Goal: Task Accomplishment & Management: Complete application form

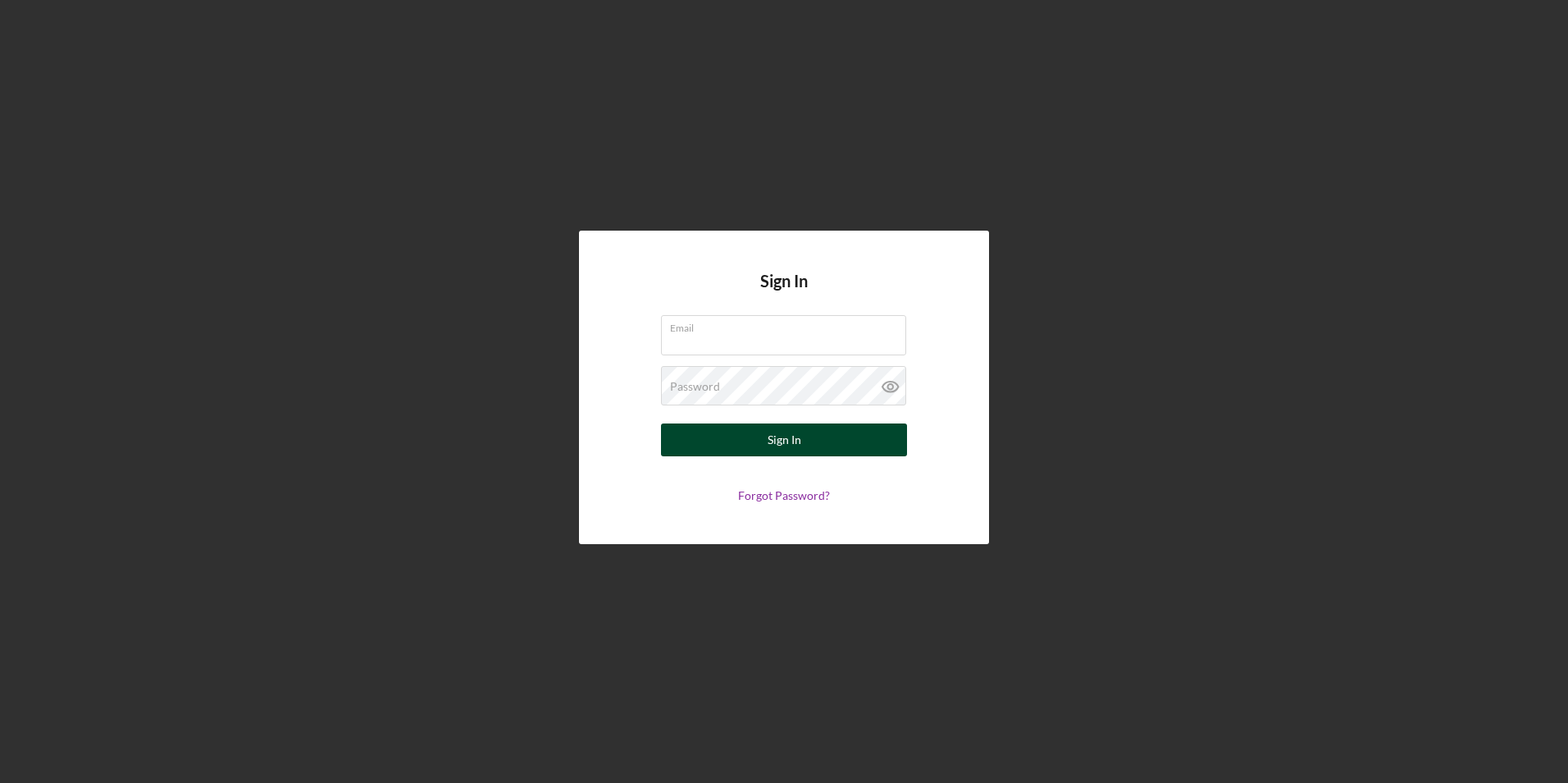
type input "[DOMAIN_NAME][EMAIL_ADDRESS][DOMAIN_NAME]"
click at [704, 440] on button "Sign In" at bounding box center [784, 440] width 246 height 33
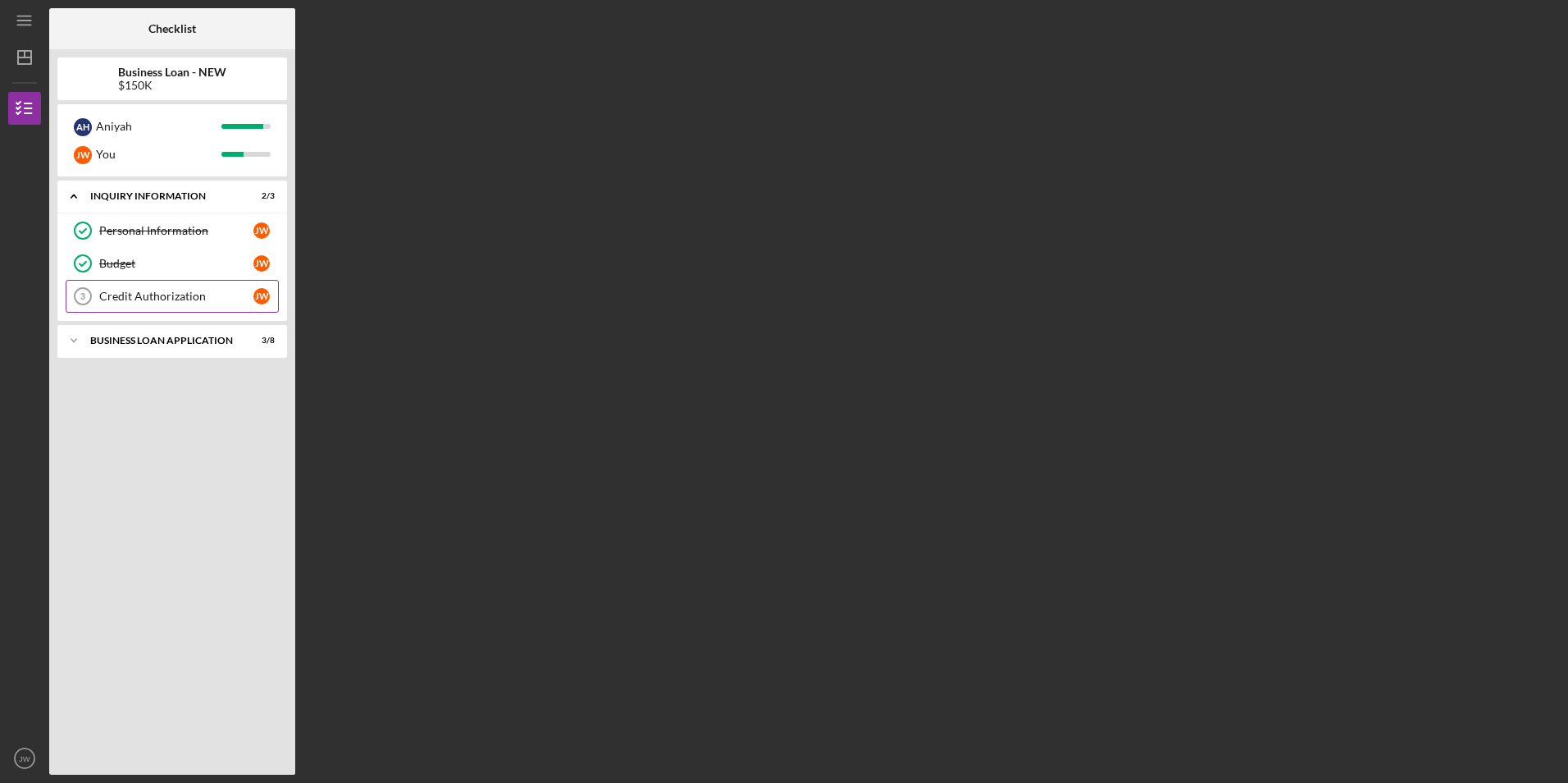
click at [179, 297] on div "Credit Authorization" at bounding box center [176, 296] width 154 height 13
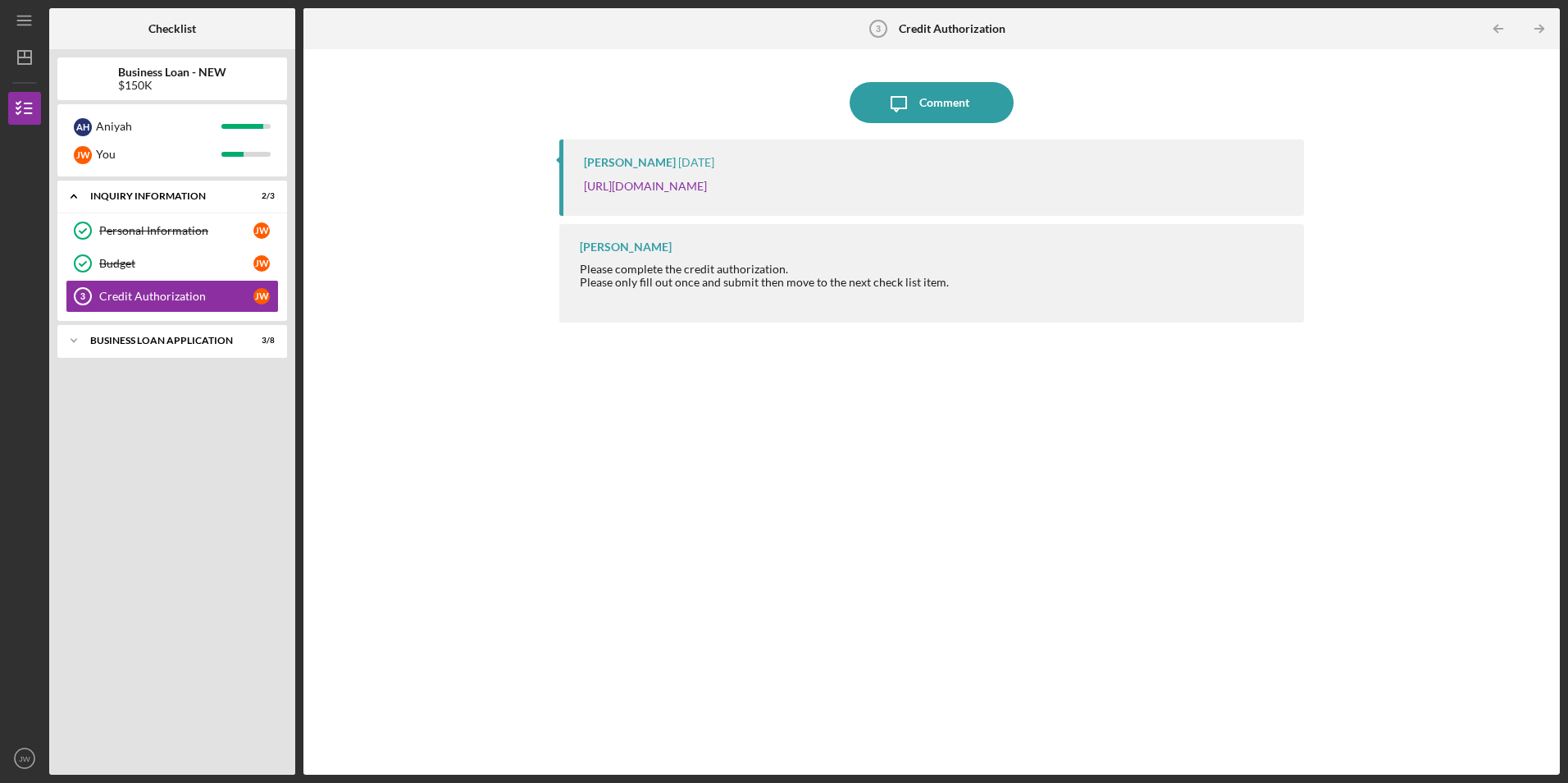
click at [128, 473] on div "Icon/Expander INQUIRY INFORMATION 2 / 3 Personal Information Personal Informati…" at bounding box center [172, 473] width 230 height 586
click at [204, 346] on div "Icon/Expander BUSINESS LOAN APPLICATION 3 / 8" at bounding box center [172, 341] width 230 height 33
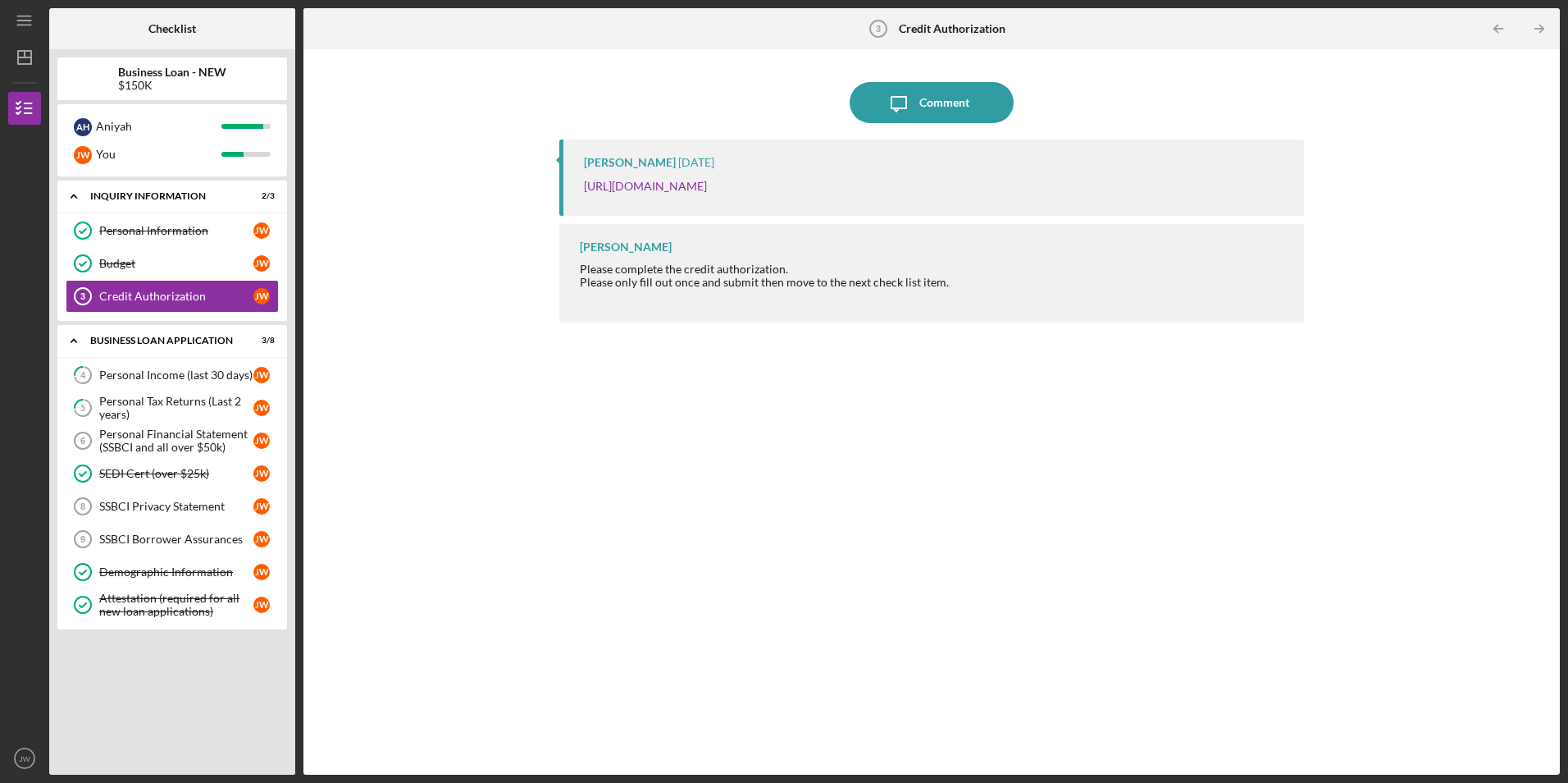
click at [334, 391] on div "Icon/Message Comment [PERSON_NAME] [DATE] [URL][DOMAIN_NAME] [PERSON_NAME] Plea…" at bounding box center [932, 412] width 1240 height 709
click at [210, 384] on link "4 Personal Income (last 30 days) [PERSON_NAME]" at bounding box center [172, 375] width 213 height 33
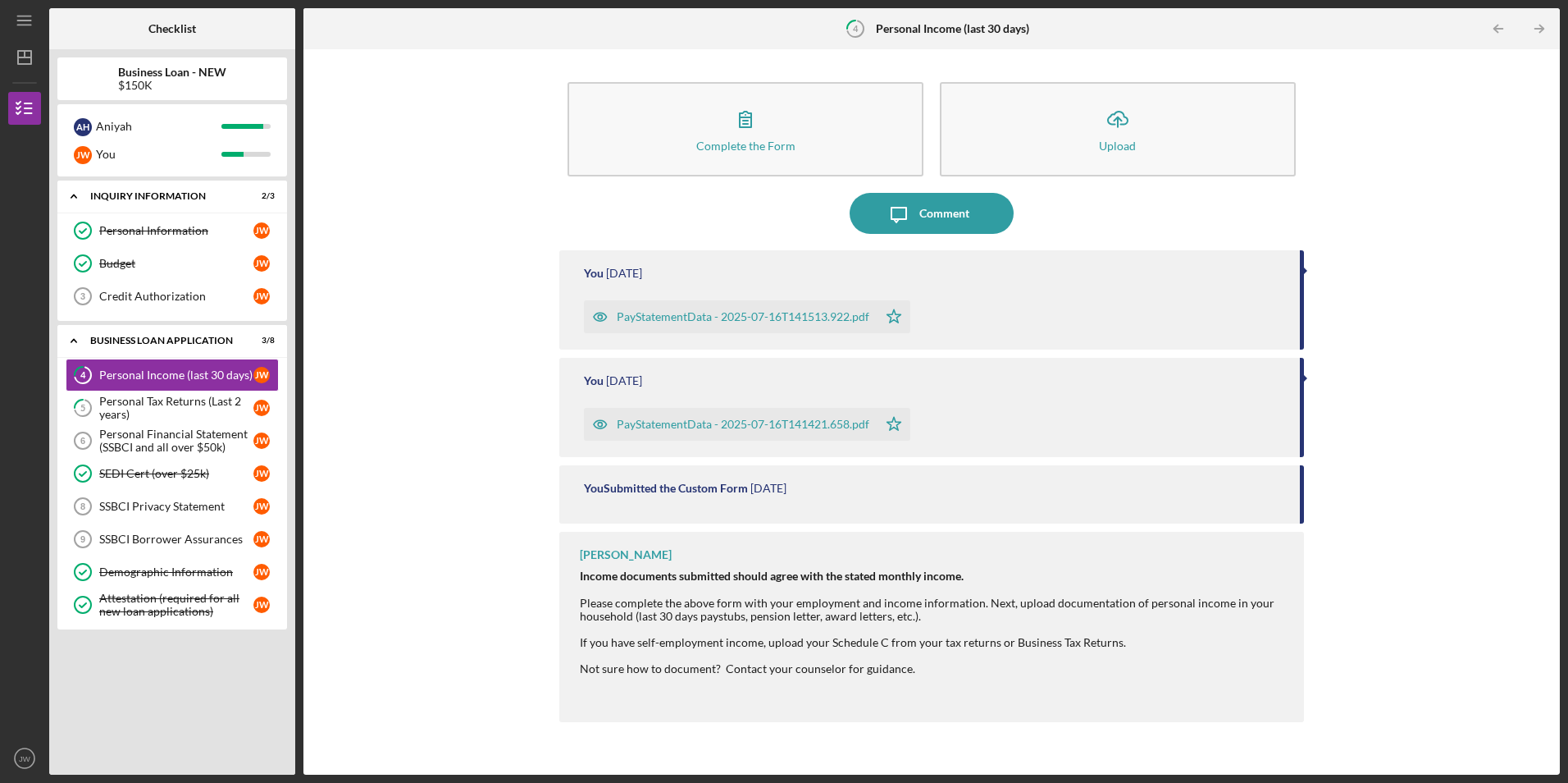
click at [380, 377] on div "Complete the Form Form Icon/Upload Upload Icon/Message Comment You [DATE] PaySt…" at bounding box center [932, 412] width 1240 height 709
click at [409, 493] on div "Complete the Form Form Icon/Upload Upload Icon/Message Comment You [DATE] PaySt…" at bounding box center [932, 412] width 1240 height 709
click at [709, 321] on div "PayStatementData - 2025-07-16T141513.922.pdf" at bounding box center [743, 317] width 253 height 13
click at [774, 312] on div "PayStatementData - 2025-07-16T141513.922.pdf" at bounding box center [743, 317] width 253 height 13
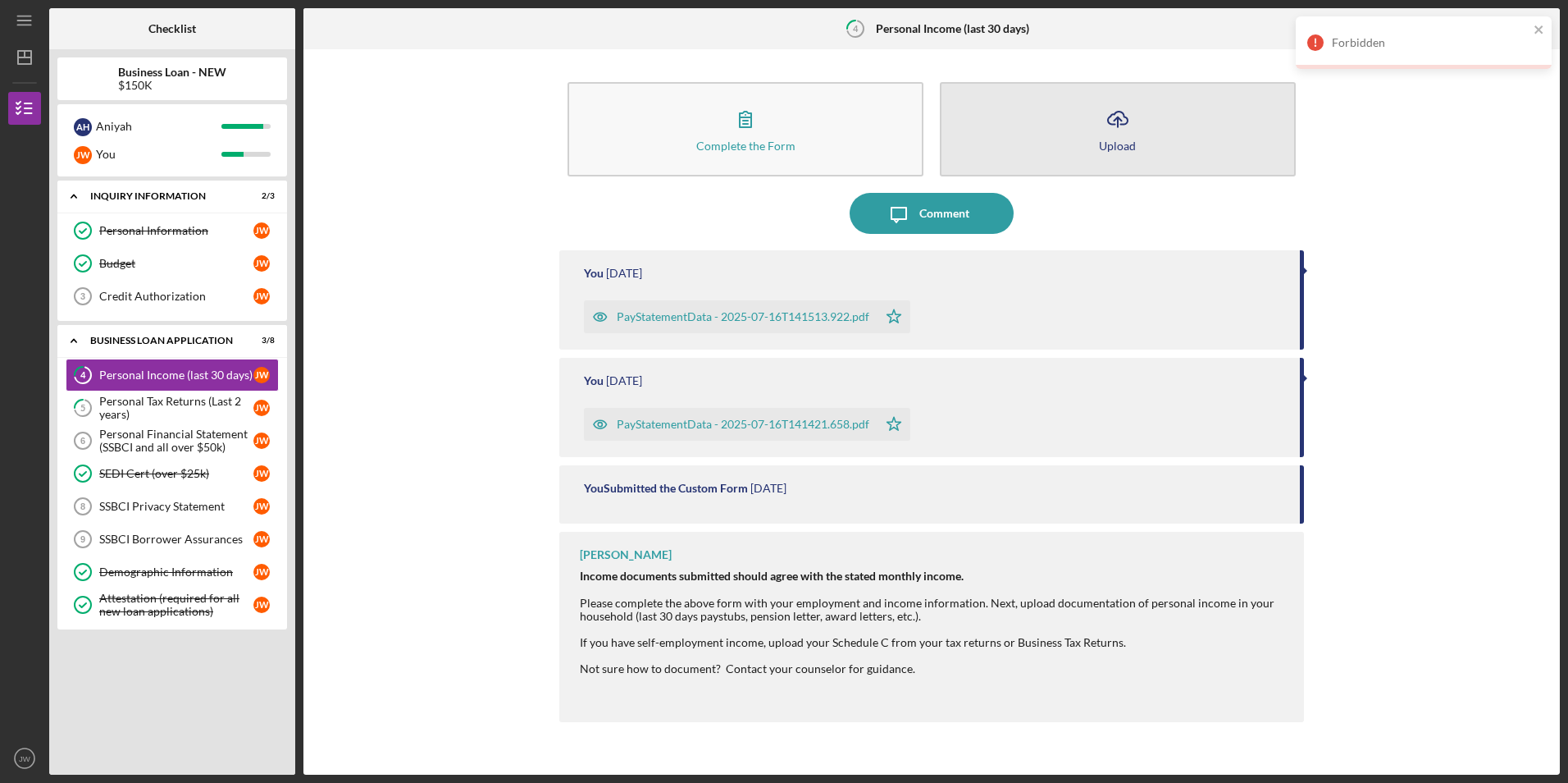
click at [1036, 108] on button "Icon/Upload Upload" at bounding box center [1118, 129] width 356 height 94
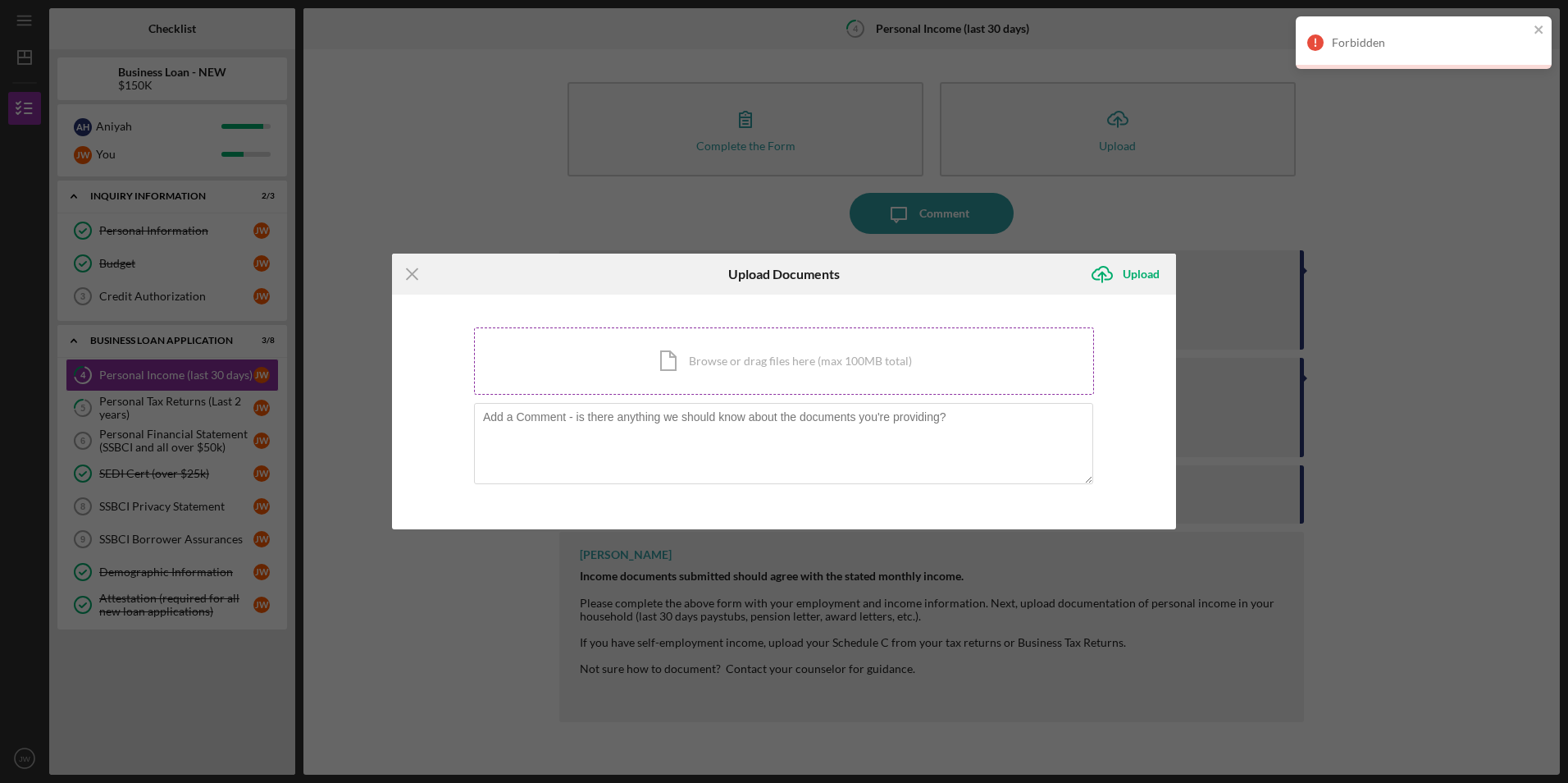
click at [708, 366] on div "Icon/Document Browse or drag files here (max 100MB total) Tap to choose files o…" at bounding box center [784, 361] width 621 height 67
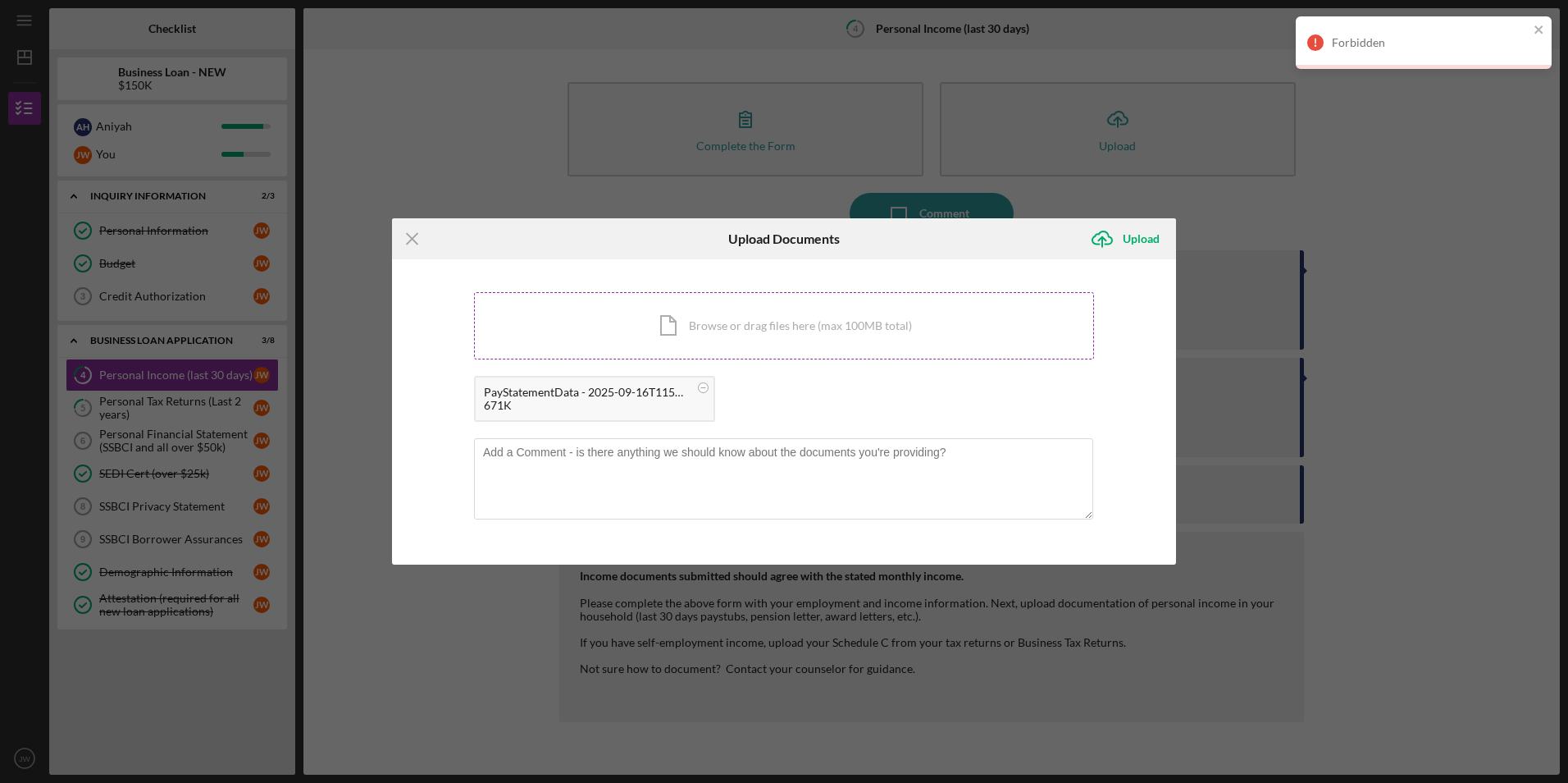
click at [720, 331] on div "Icon/Document Browse or drag files here (max 100MB total) Tap to choose files o…" at bounding box center [784, 325] width 621 height 67
click at [1111, 233] on icon "Icon/Upload" at bounding box center [1102, 238] width 41 height 41
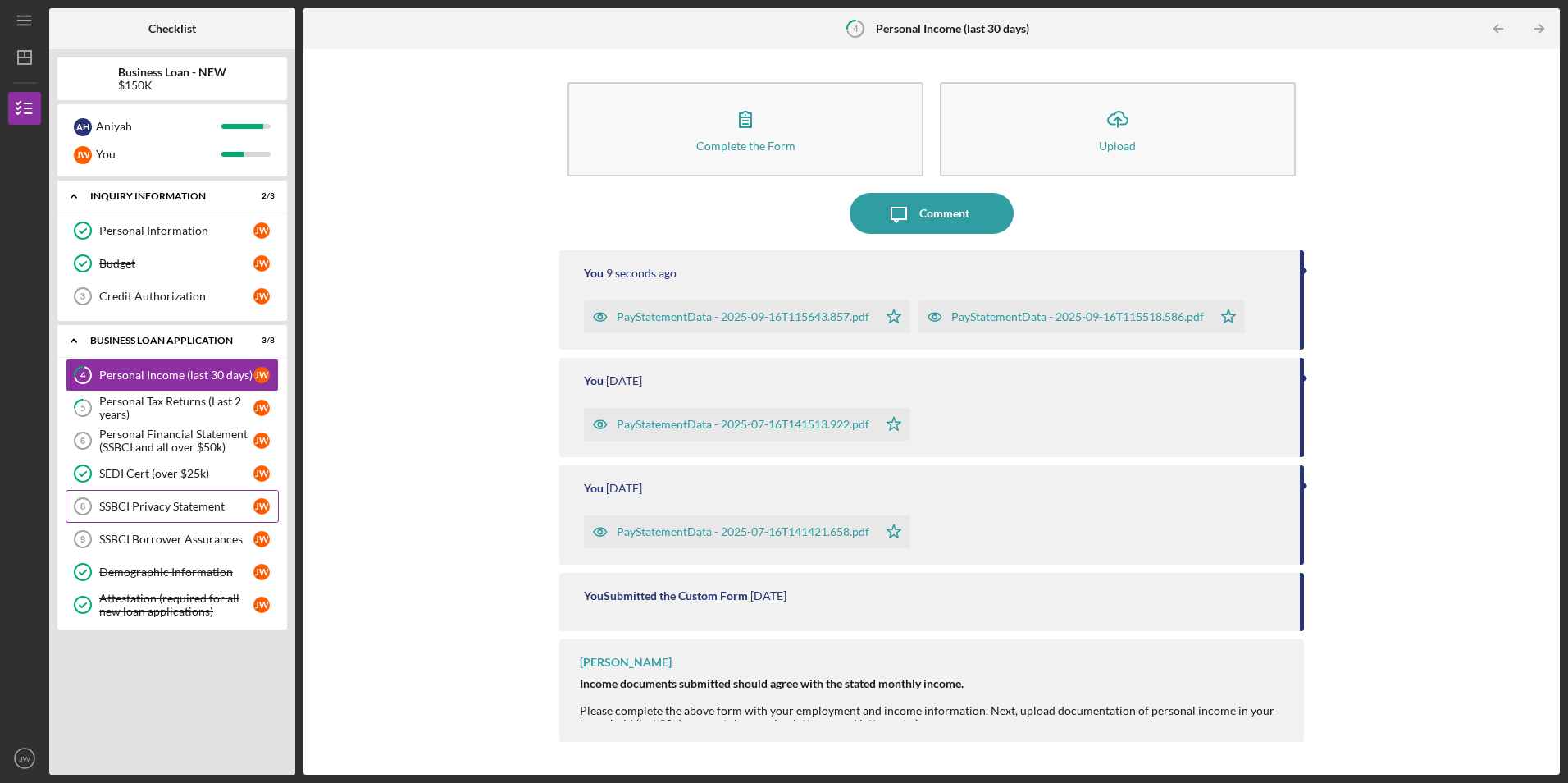
click at [193, 510] on div "SSBCI Privacy Statement" at bounding box center [176, 506] width 154 height 13
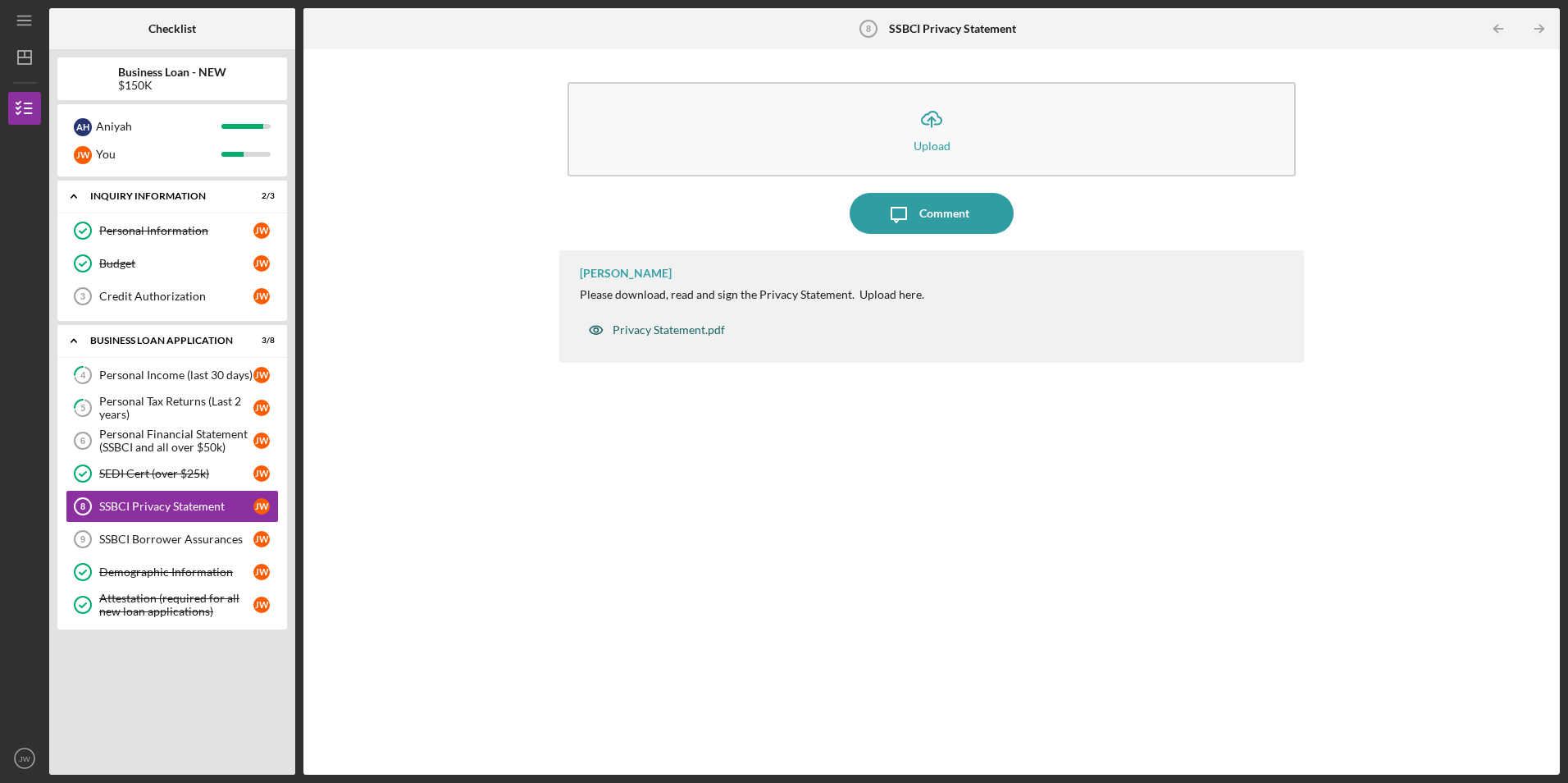
click at [710, 338] on div "Privacy Statement.pdf" at bounding box center [657, 330] width 154 height 33
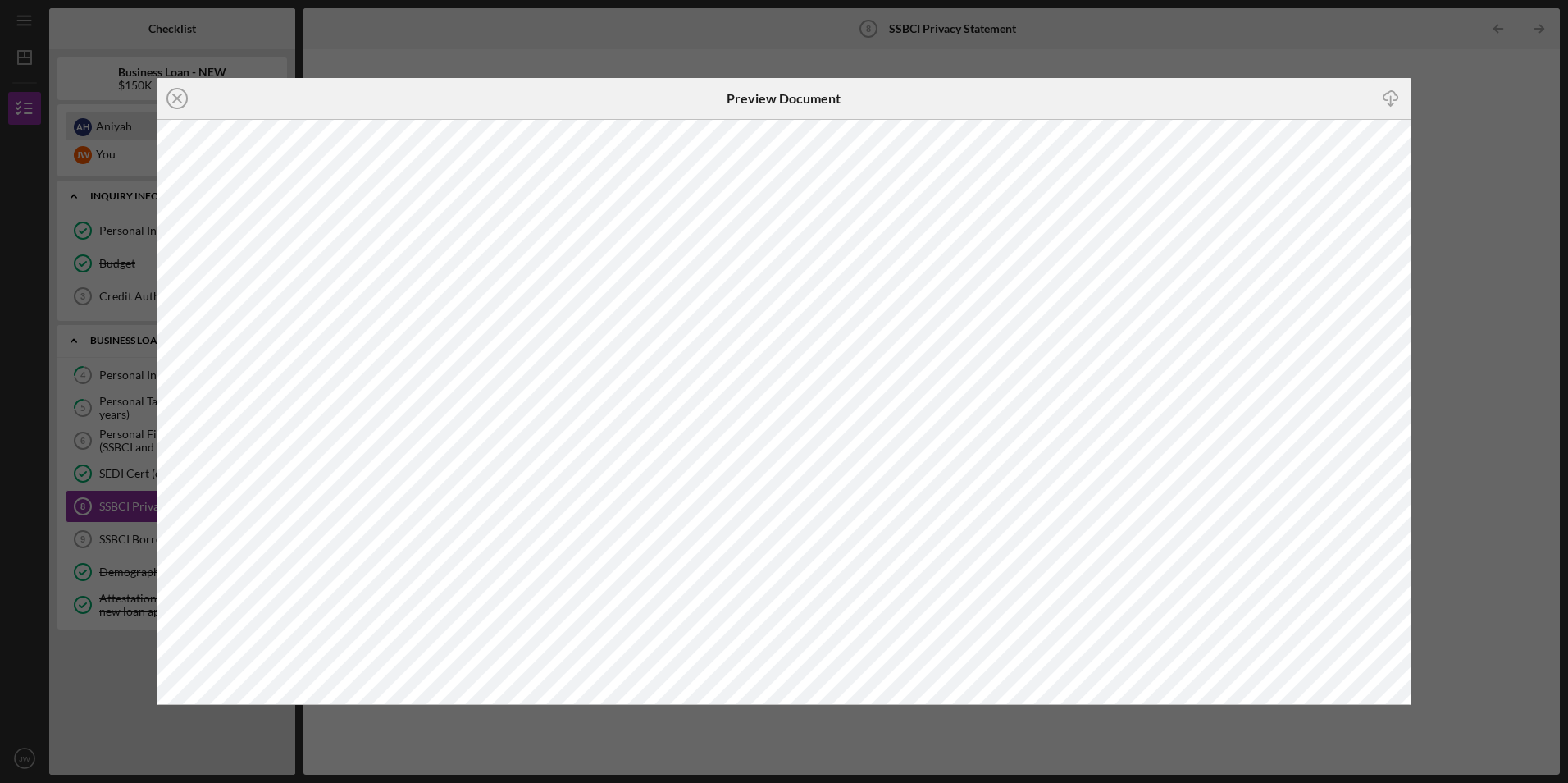
drag, startPoint x: 177, startPoint y: 93, endPoint x: 200, endPoint y: 129, distance: 42.7
click at [177, 93] on icon "Icon/Close" at bounding box center [177, 98] width 41 height 41
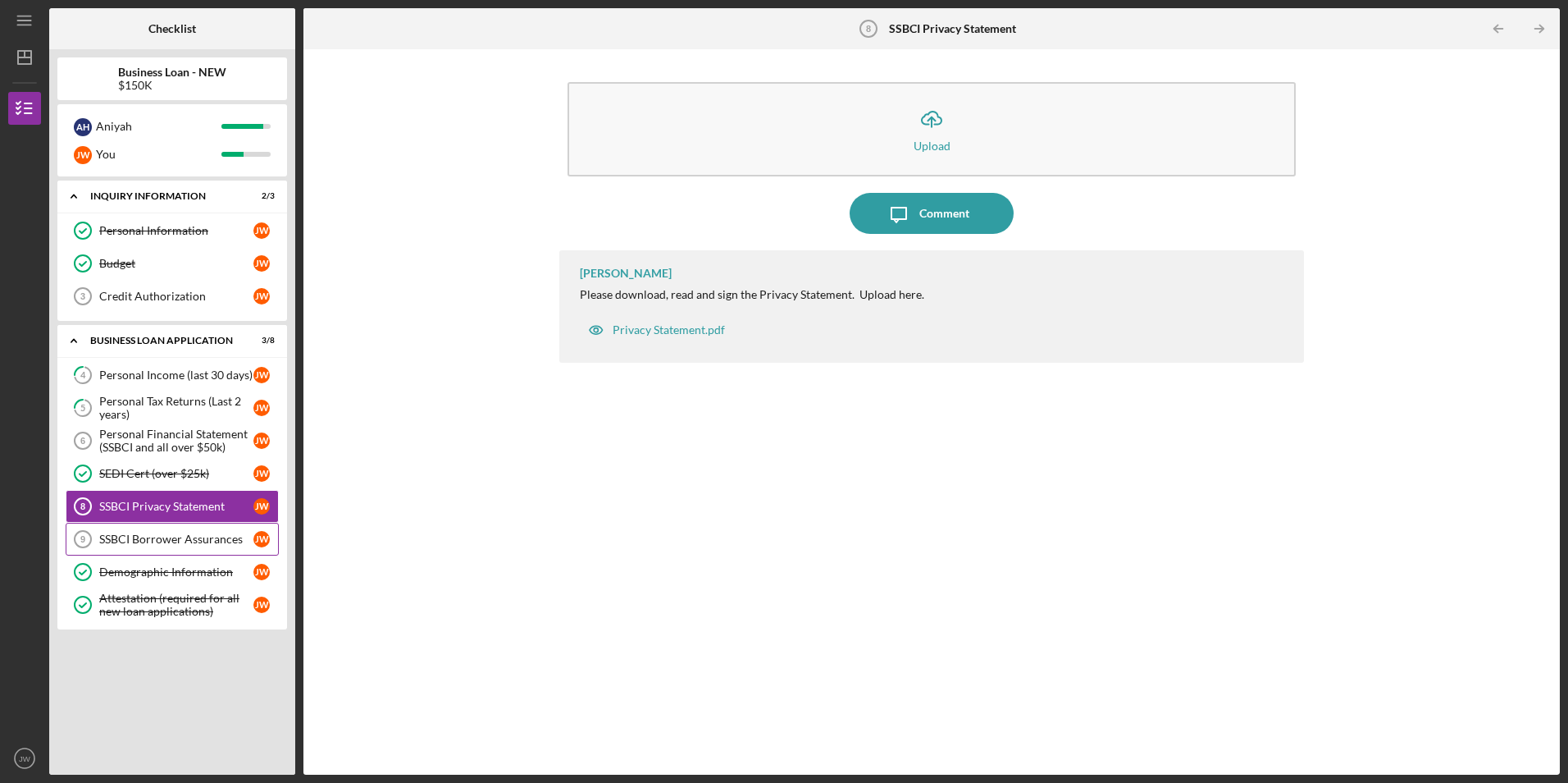
click at [140, 541] on div "SSBCI Borrower Assurances" at bounding box center [176, 539] width 154 height 13
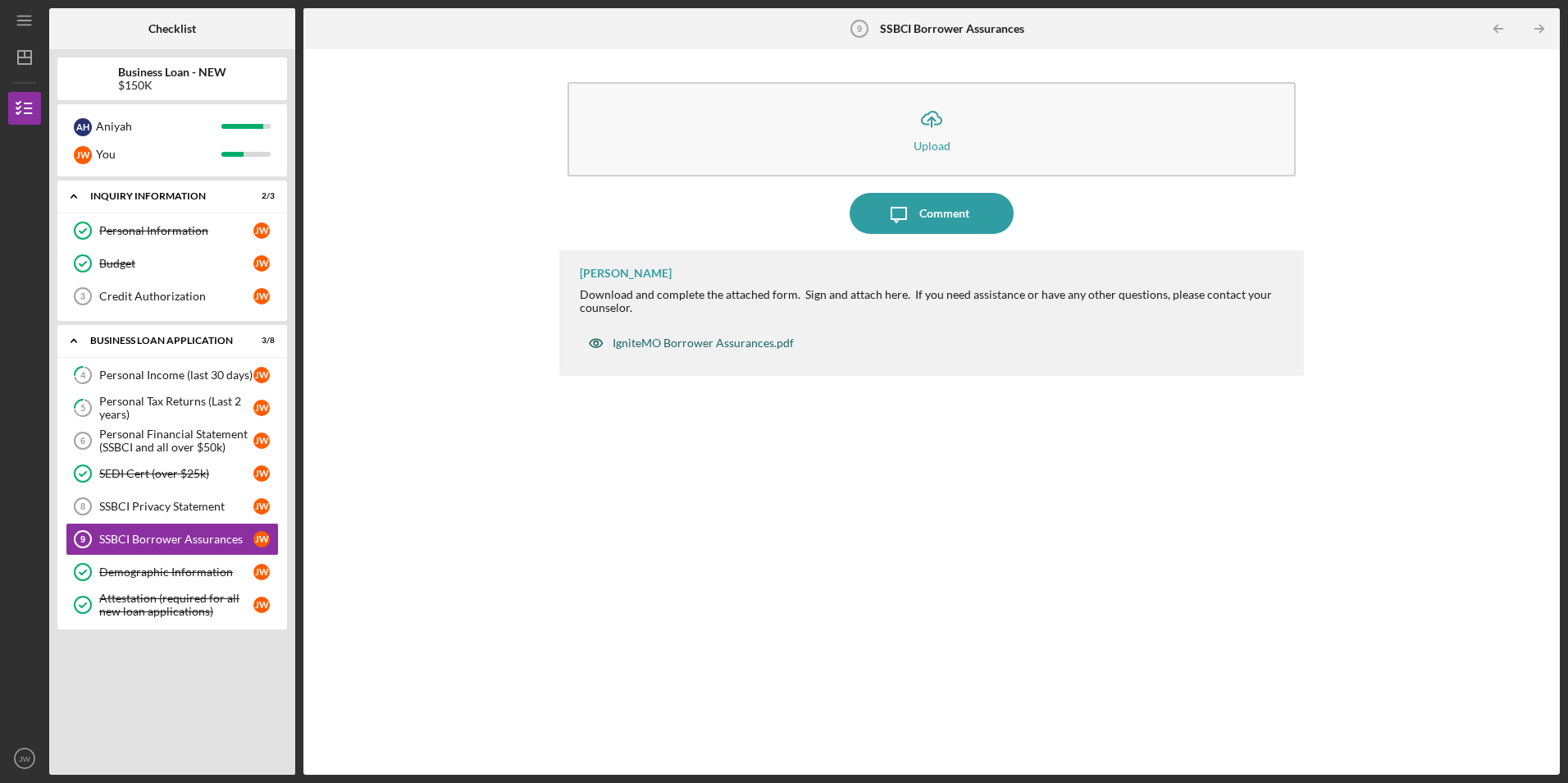
click at [745, 347] on div "IgniteMO Borrower Assurances.pdf" at bounding box center [703, 343] width 181 height 13
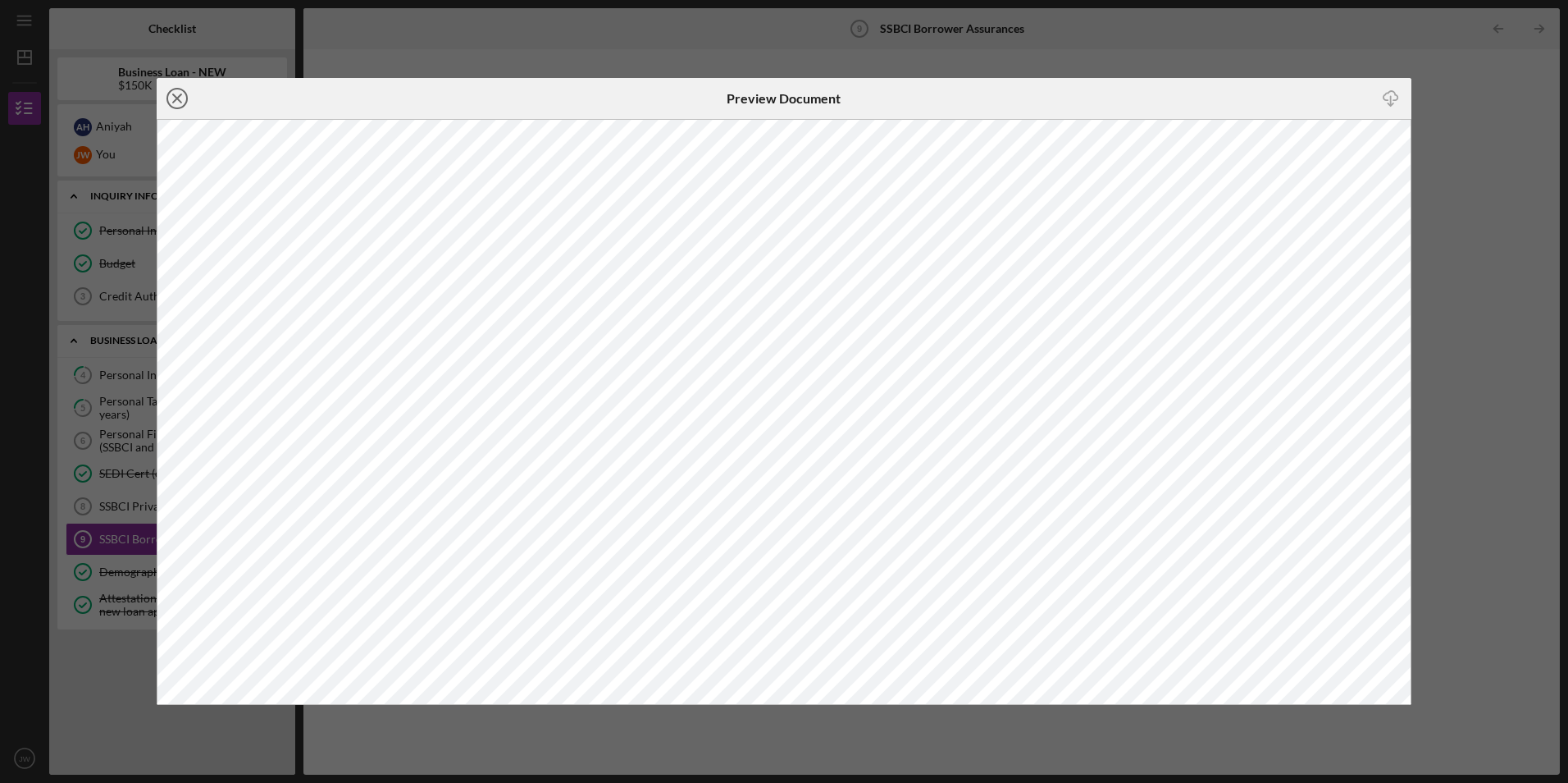
click at [168, 101] on circle at bounding box center [178, 99] width 20 height 20
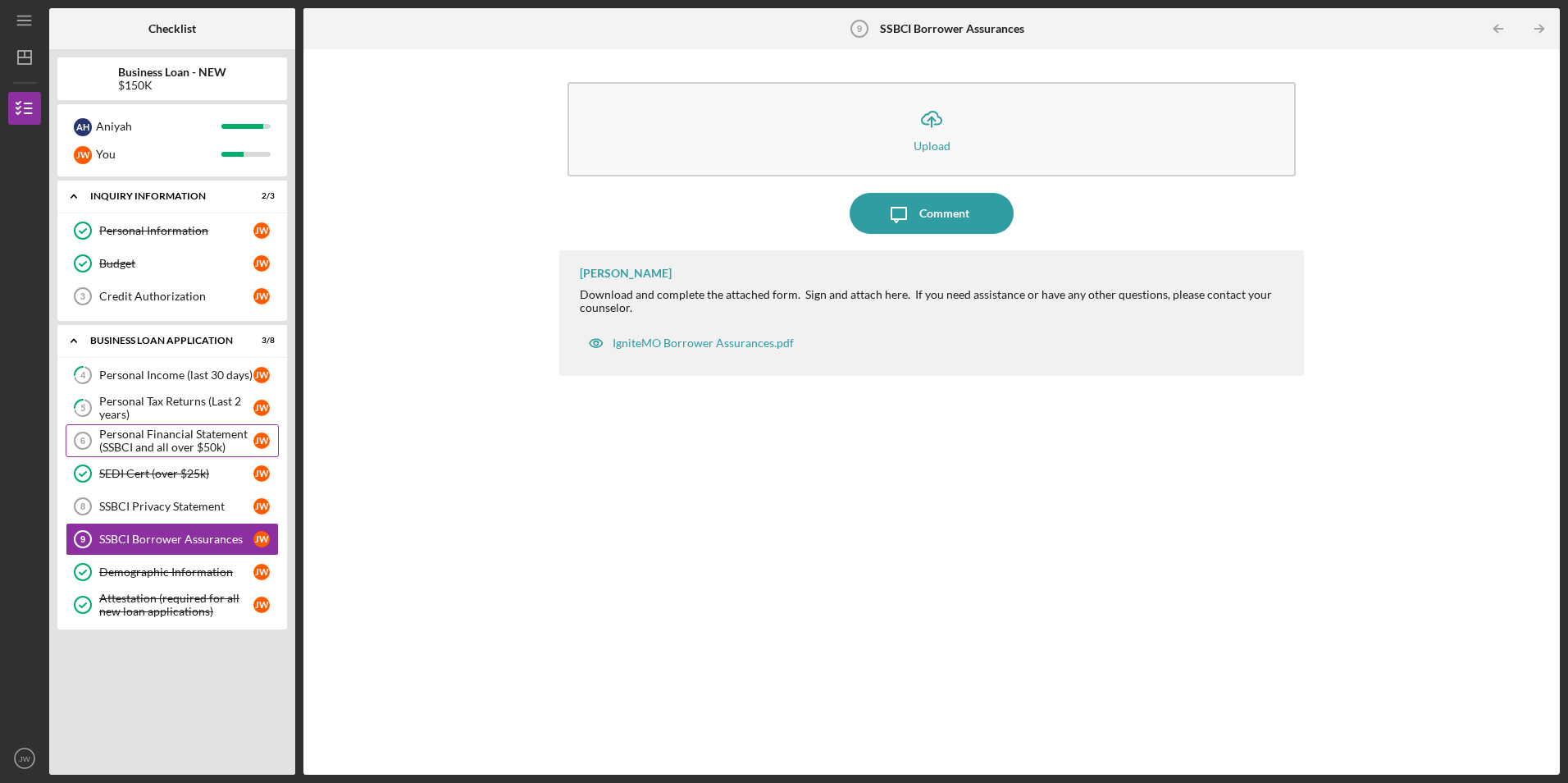
click at [149, 440] on div "Personal Financial Statement (SSBCI and all over $50k)" at bounding box center [176, 440] width 154 height 27
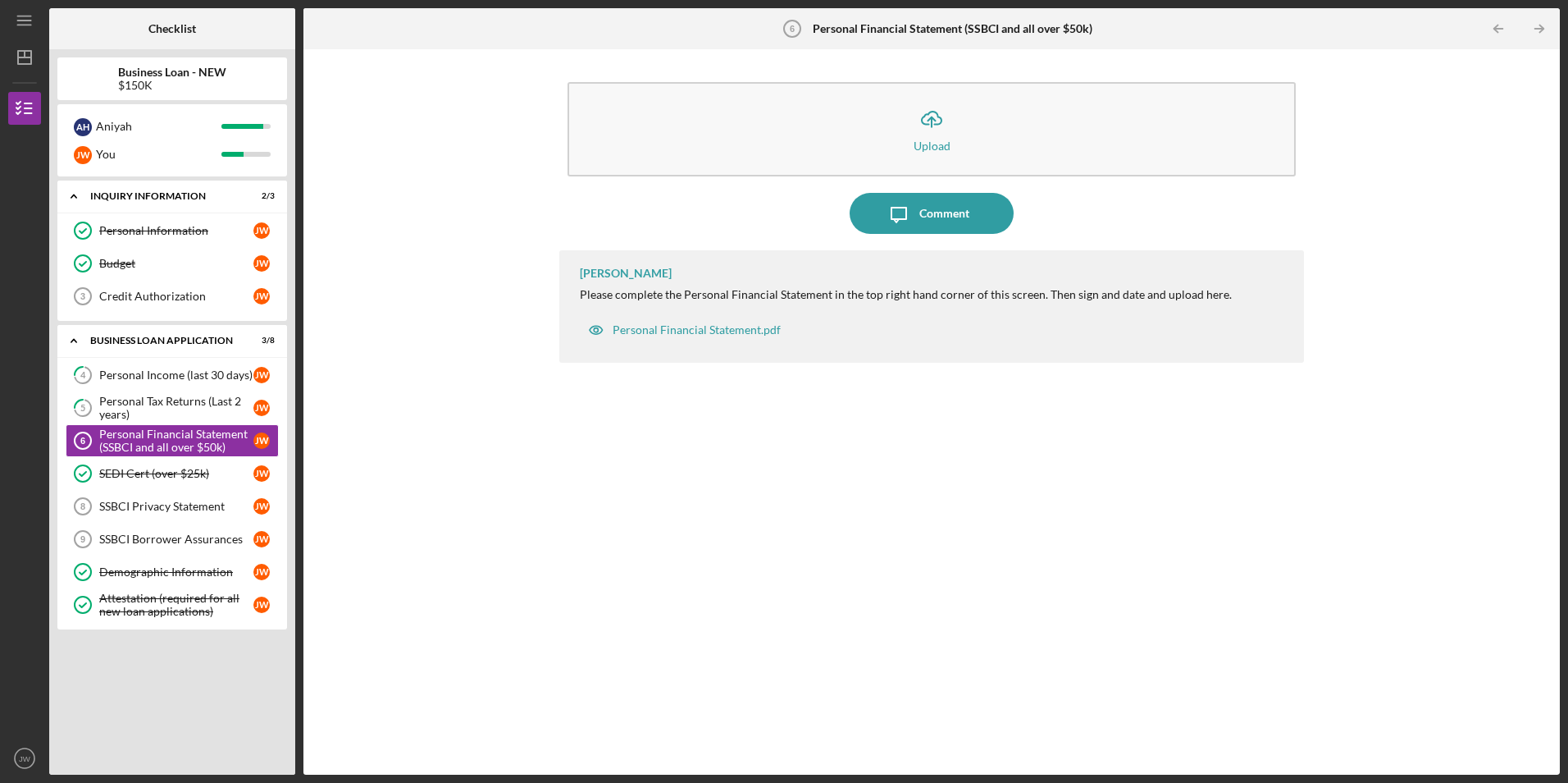
drag, startPoint x: 637, startPoint y: 478, endPoint x: 794, endPoint y: 290, distance: 244.9
click at [634, 470] on div "[PERSON_NAME] Please complete the Personal Financial Statement in the top right…" at bounding box center [931, 500] width 744 height 500
click at [753, 332] on div "Personal Financial Statement.pdf" at bounding box center [697, 330] width 168 height 13
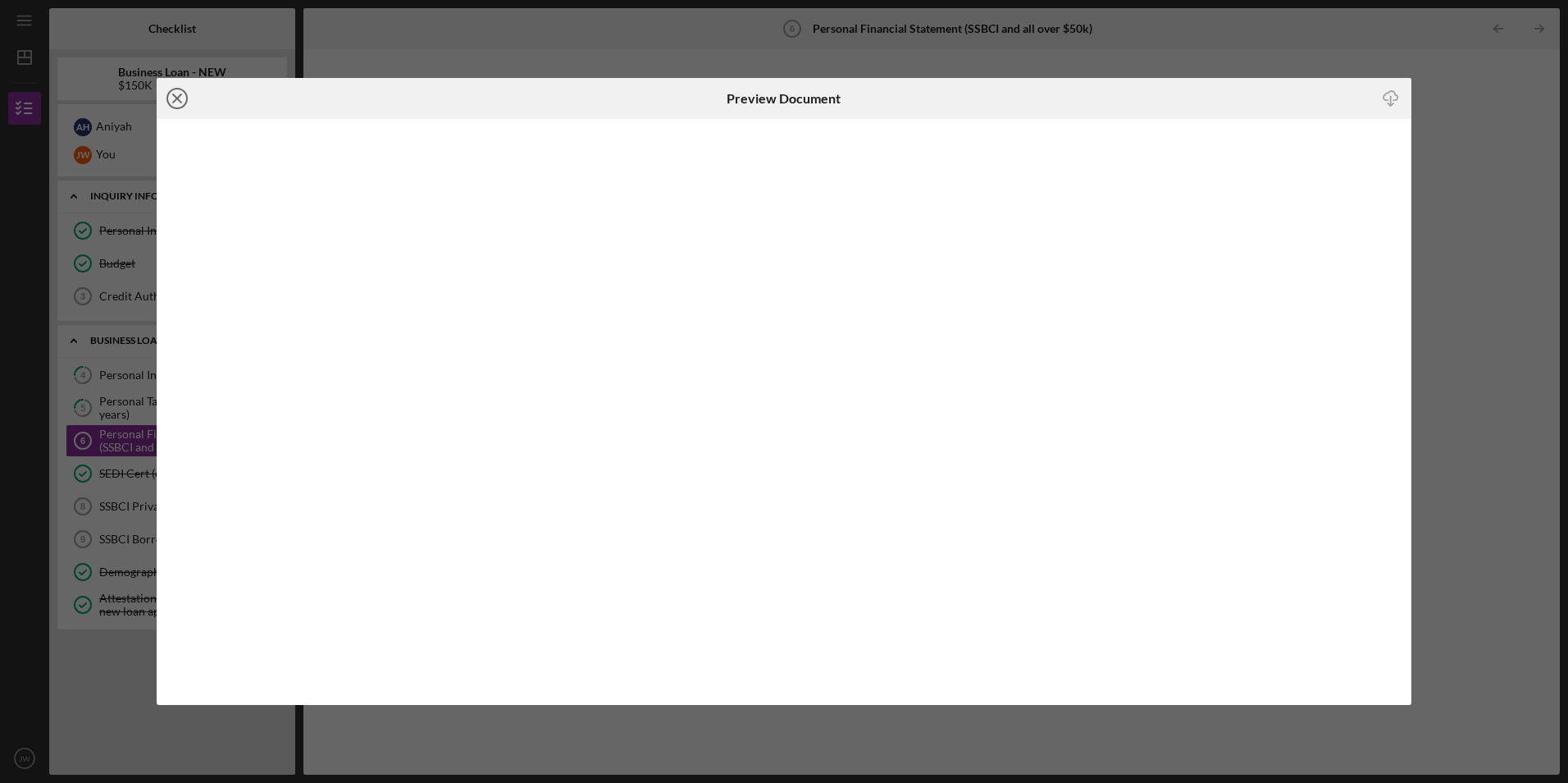
click at [174, 103] on icon "Icon/Close" at bounding box center [177, 98] width 41 height 41
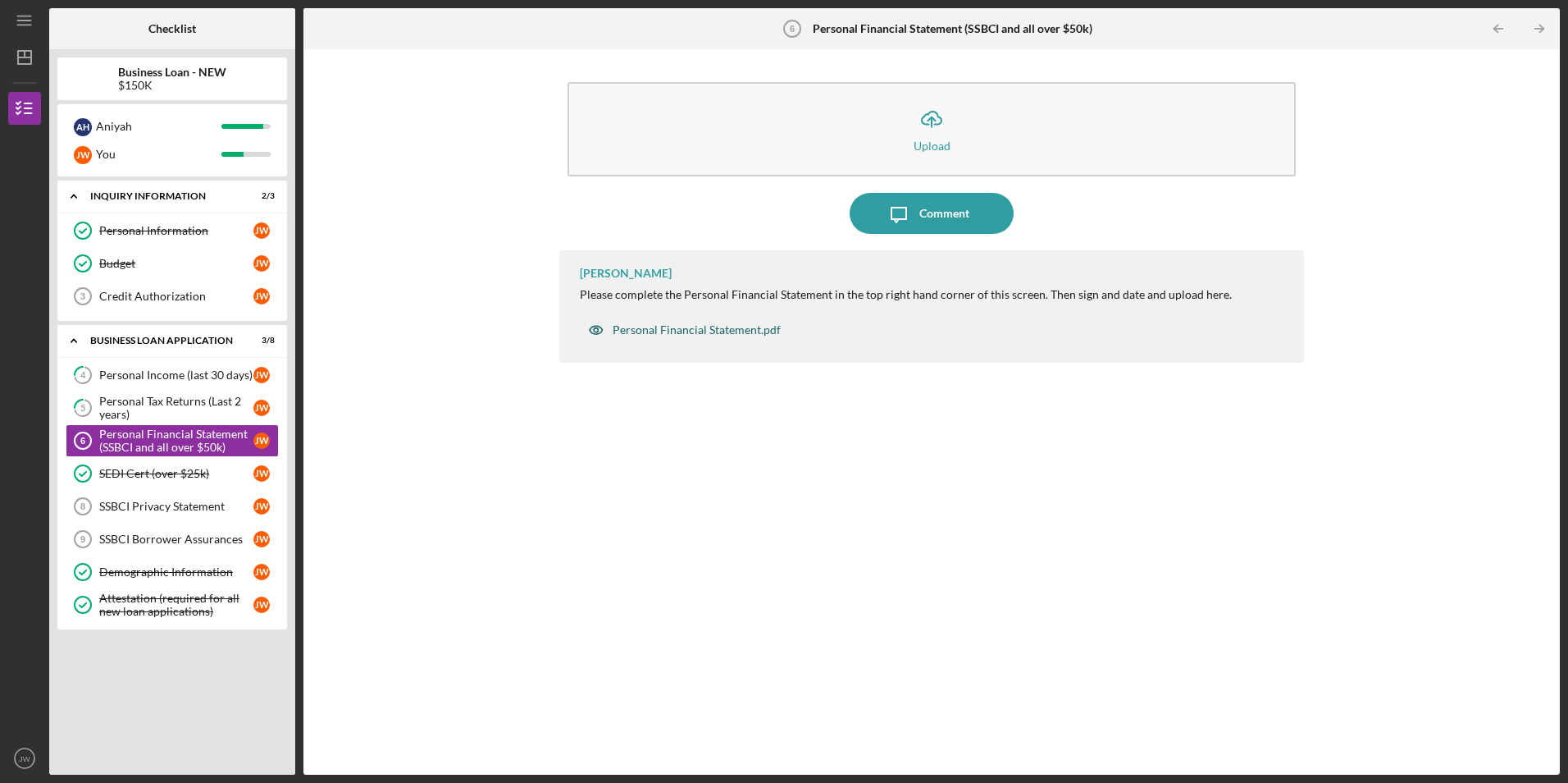
click at [740, 337] on div "Personal Financial Statement.pdf" at bounding box center [685, 330] width 210 height 33
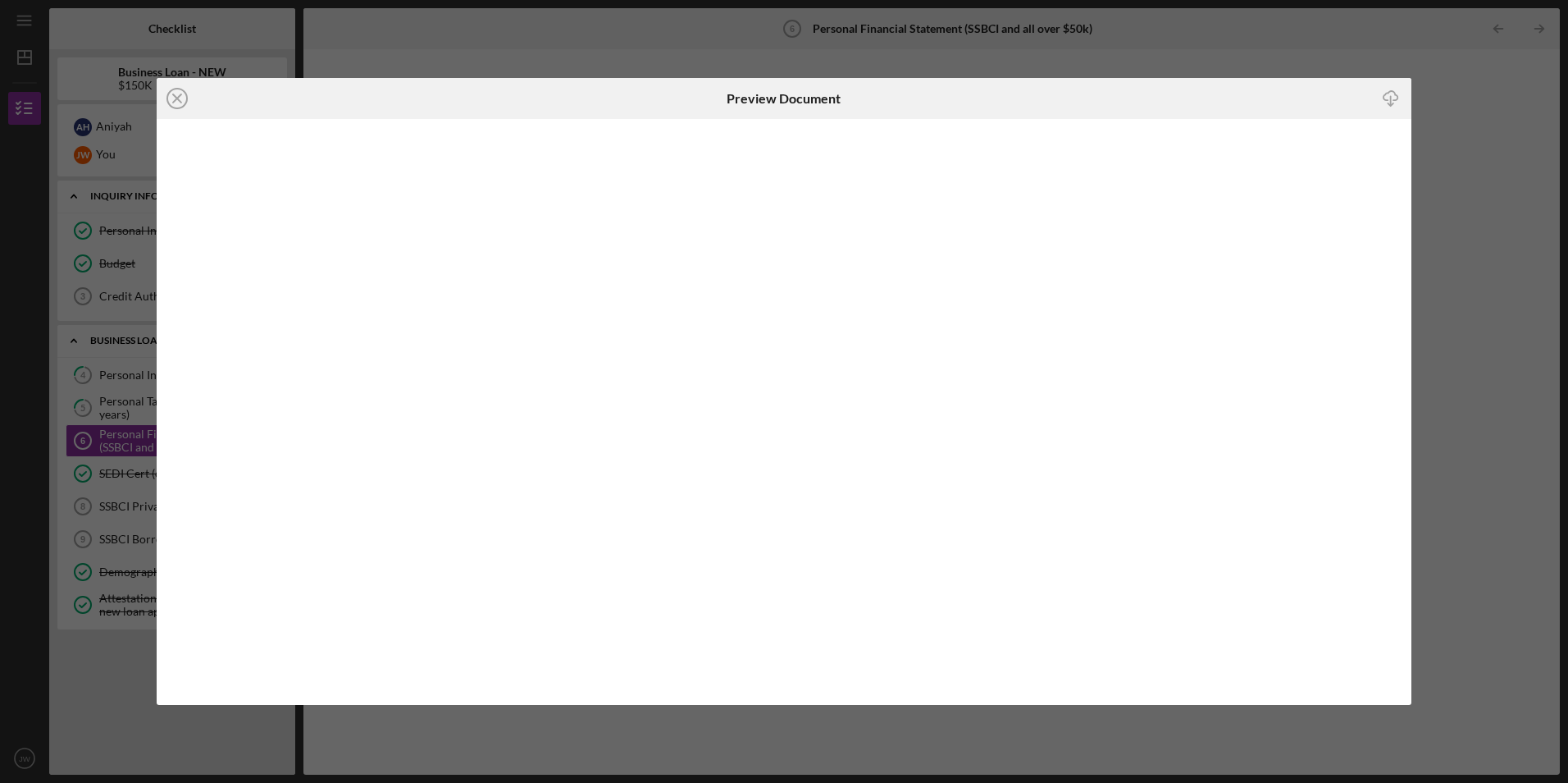
click at [1387, 98] on icon "Icon/Download" at bounding box center [1390, 99] width 37 height 37
click at [176, 97] on line at bounding box center [177, 98] width 8 height 8
